Goal: Navigation & Orientation: Find specific page/section

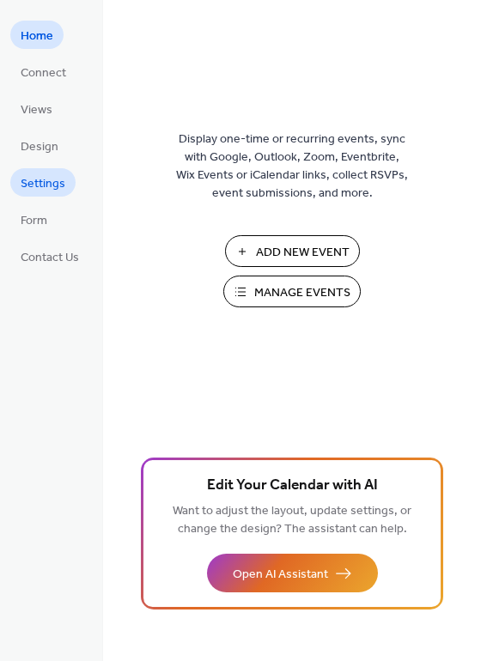
click at [50, 178] on span "Settings" at bounding box center [43, 184] width 45 height 18
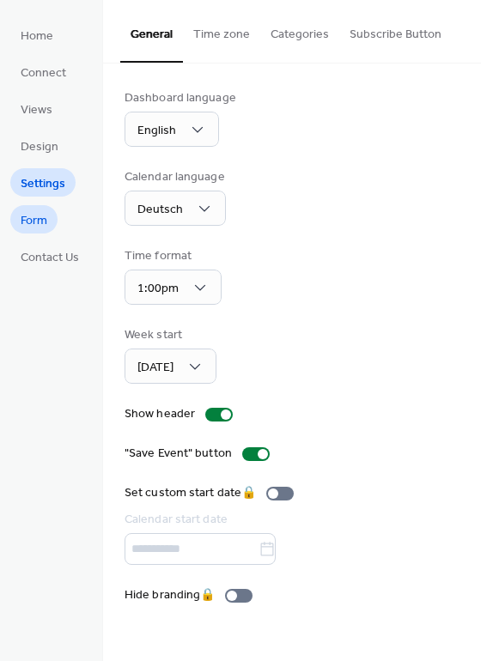
click at [51, 223] on link "Form" at bounding box center [33, 219] width 47 height 28
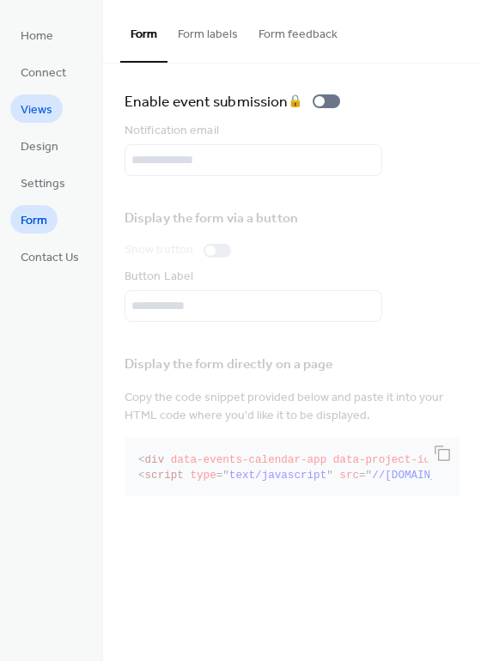
click at [58, 130] on ul "Home Connect Views Design Settings Form Contact Us" at bounding box center [49, 146] width 79 height 250
click at [52, 111] on link "Views" at bounding box center [36, 108] width 52 height 28
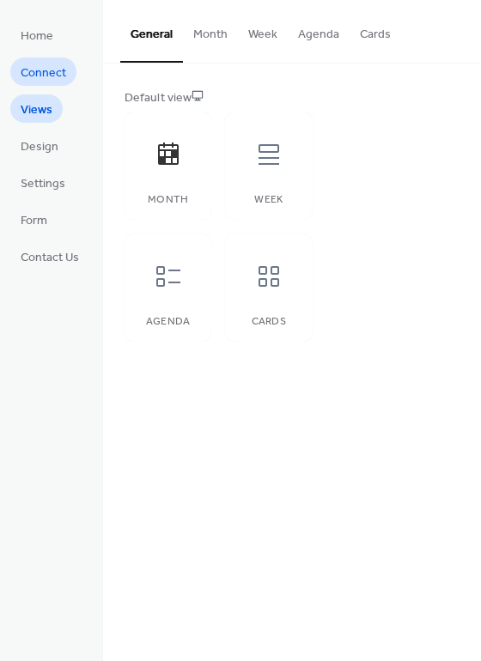
click at [48, 76] on span "Connect" at bounding box center [43, 73] width 45 height 18
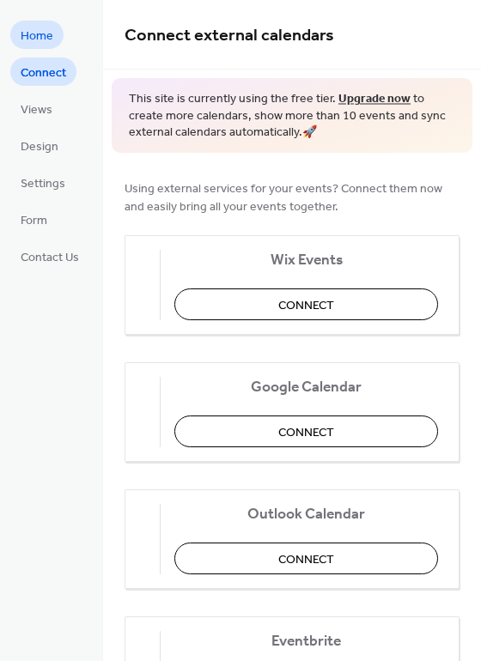
click at [41, 38] on span "Home" at bounding box center [37, 36] width 33 height 18
